Goal: Navigation & Orientation: Go to known website

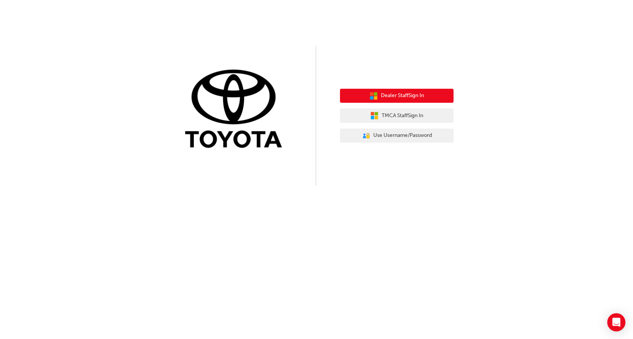
click at [390, 95] on span "Dealer Staff Sign In" at bounding box center [402, 95] width 43 height 9
